Goal: Task Accomplishment & Management: Use online tool/utility

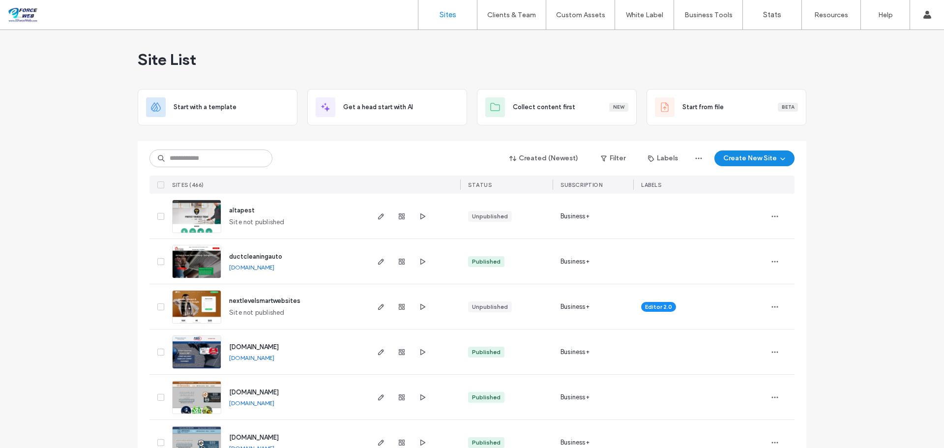
click at [303, 159] on div "Created (Newest) Filter Labels Create New Site" at bounding box center [471, 158] width 645 height 19
click at [211, 159] on input at bounding box center [210, 158] width 123 height 18
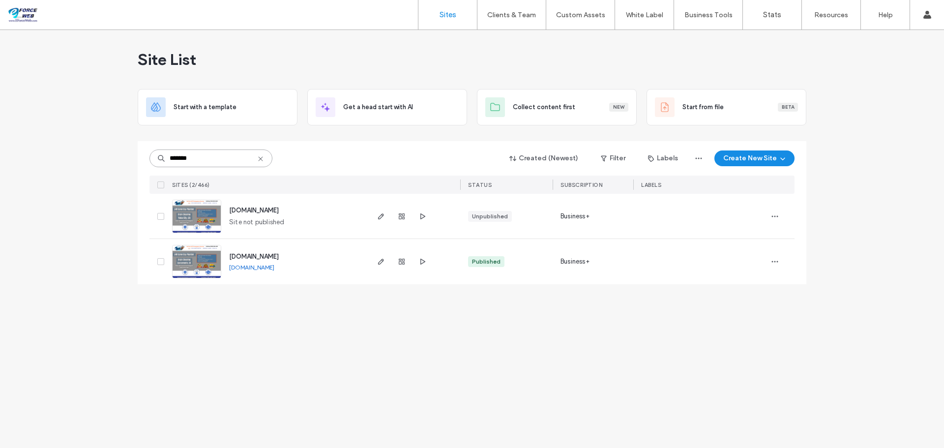
type input "*******"
click at [379, 263] on icon "button" at bounding box center [381, 262] width 8 height 8
